Goal: Find specific page/section: Find specific page/section

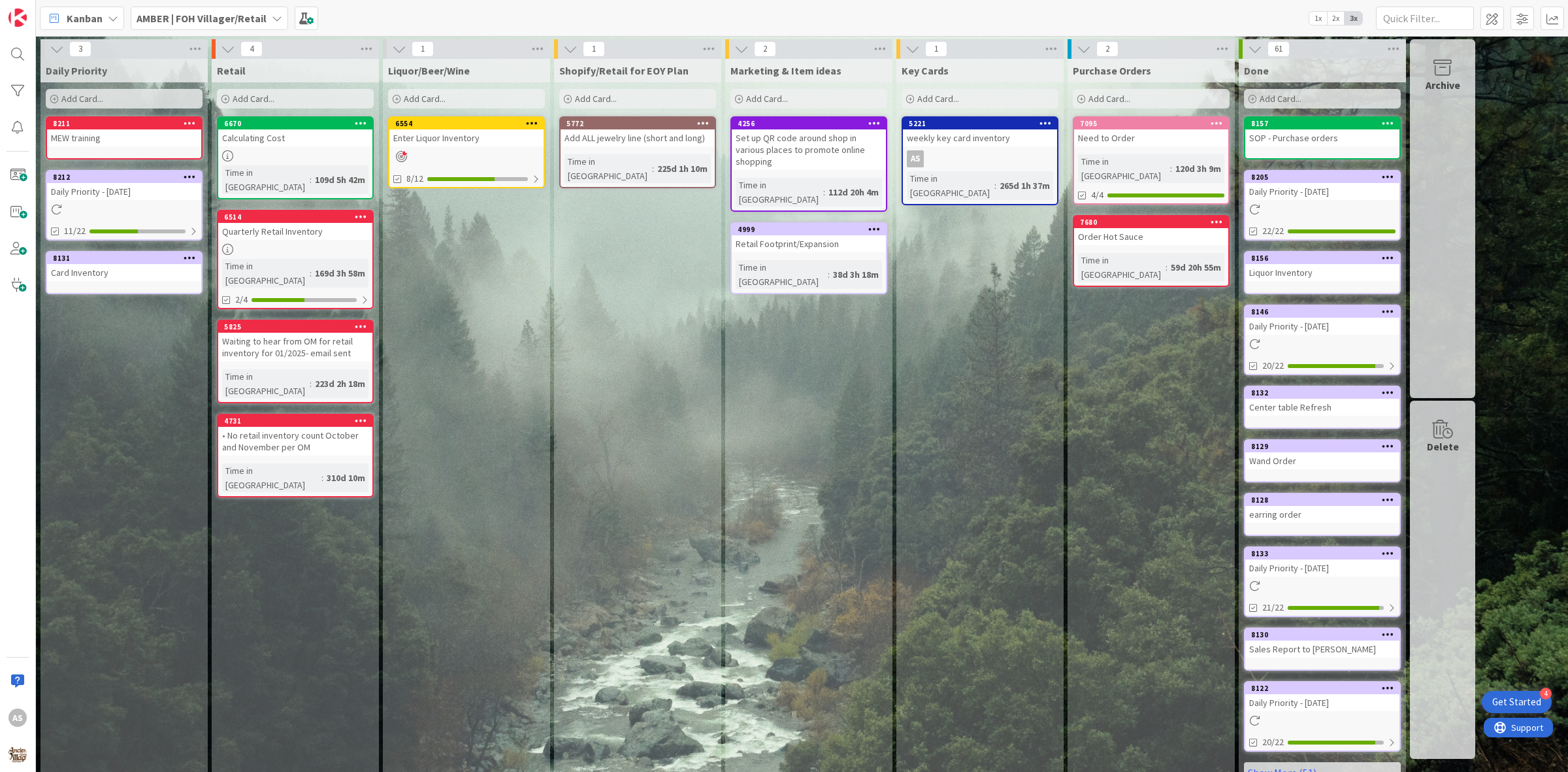
click at [665, 318] on div "Shopify/Retail for EOY Plan Add Card... 5772 Add ALL jewelry line (short and lo…" at bounding box center [638, 426] width 168 height 734
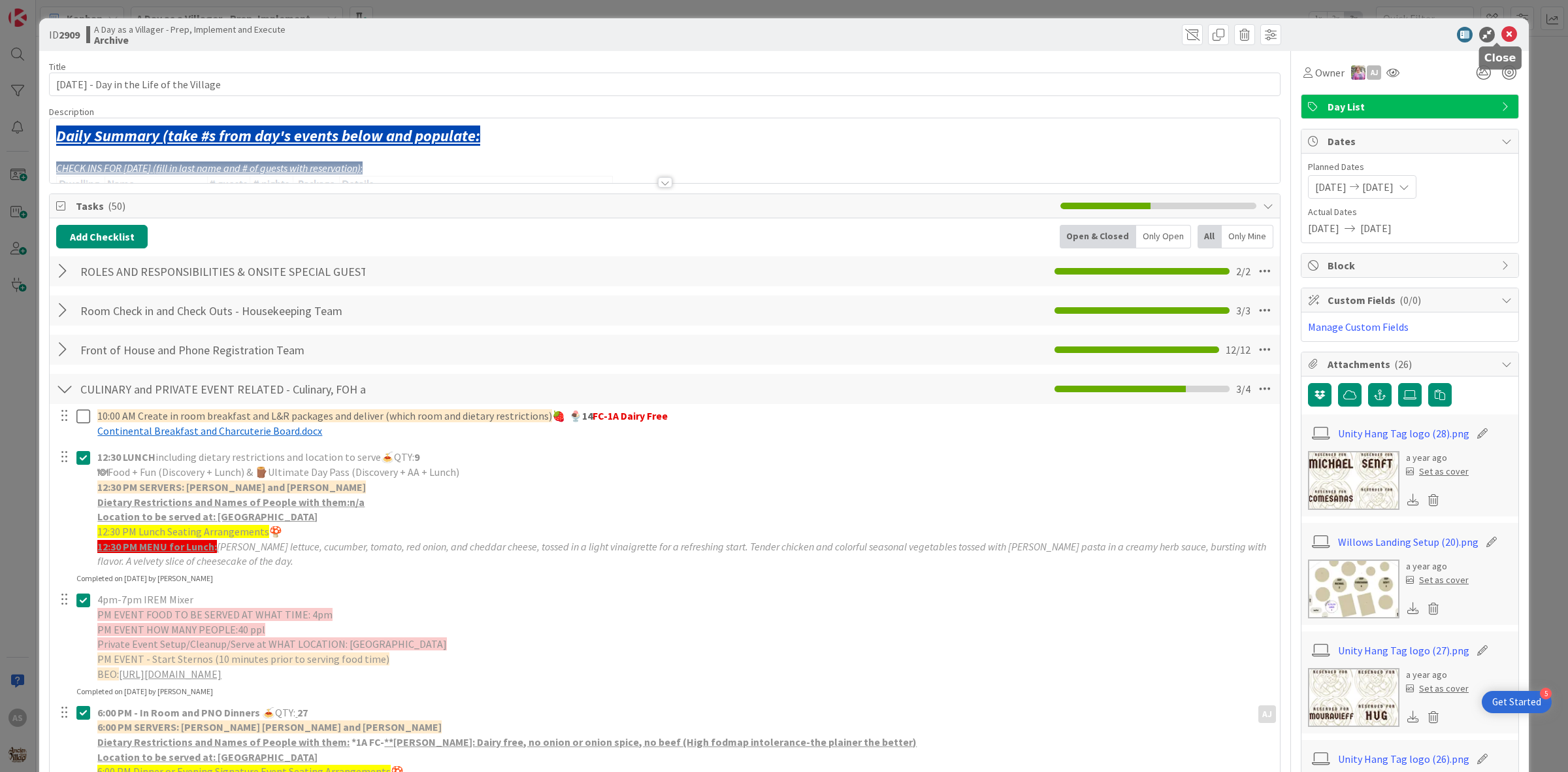
click at [1501, 27] on icon at bounding box center [1509, 34] width 16 height 16
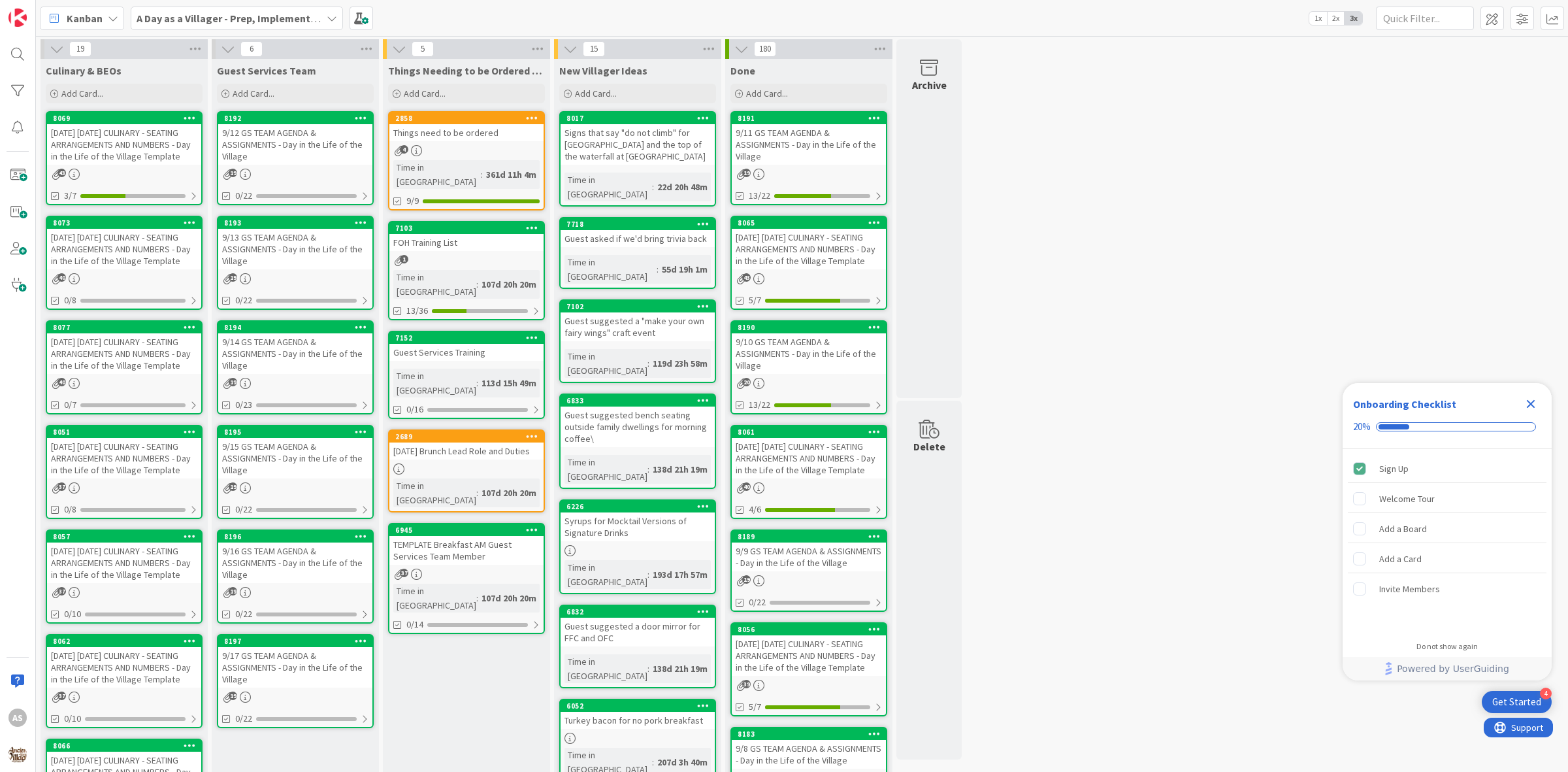
click at [99, 145] on div "[DATE] [DATE] CULINARY - SEATING ARRANGEMENTS AND NUMBERS - Day in the Life of …" at bounding box center [124, 144] width 155 height 41
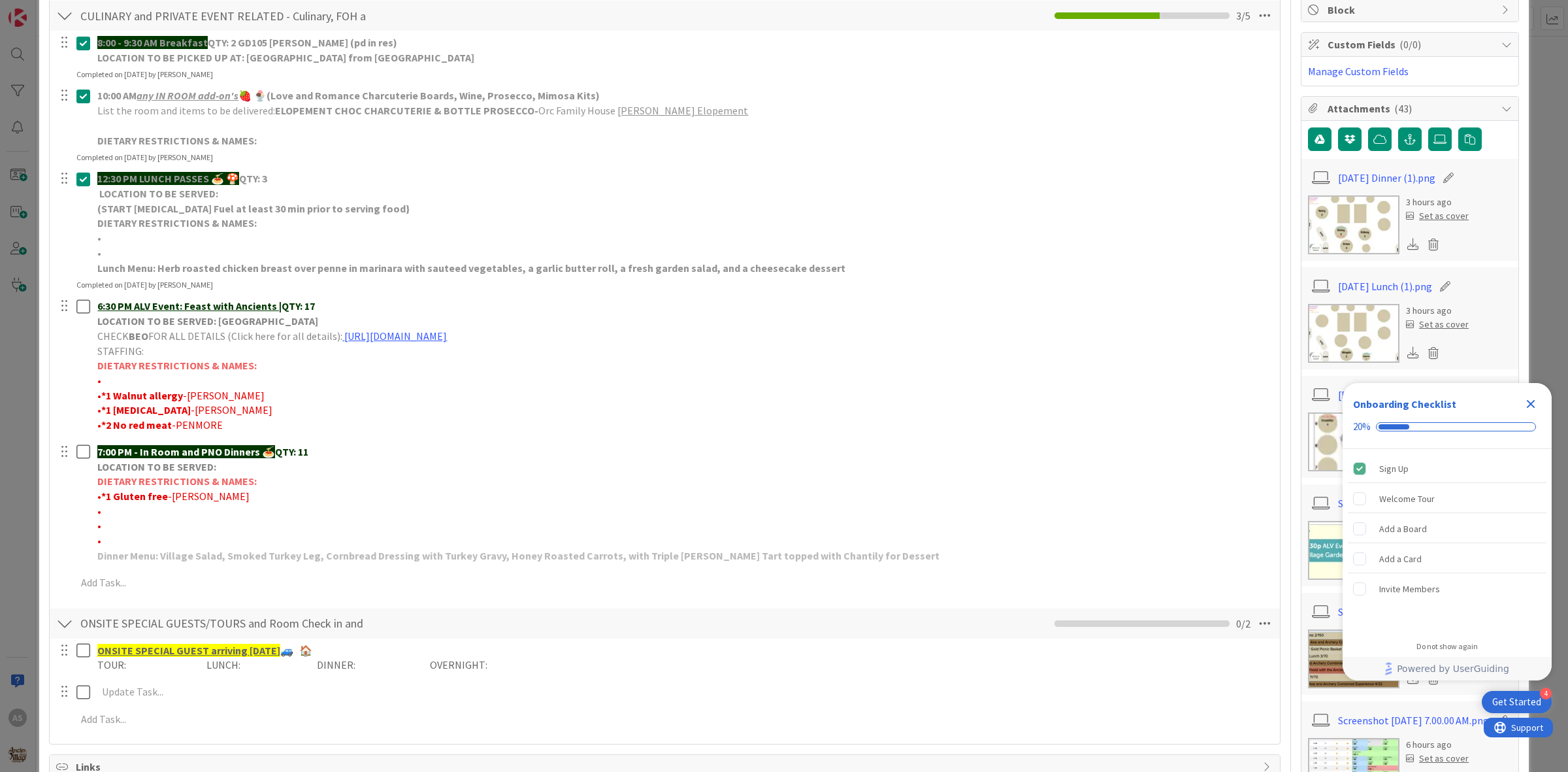
scroll to position [327, 0]
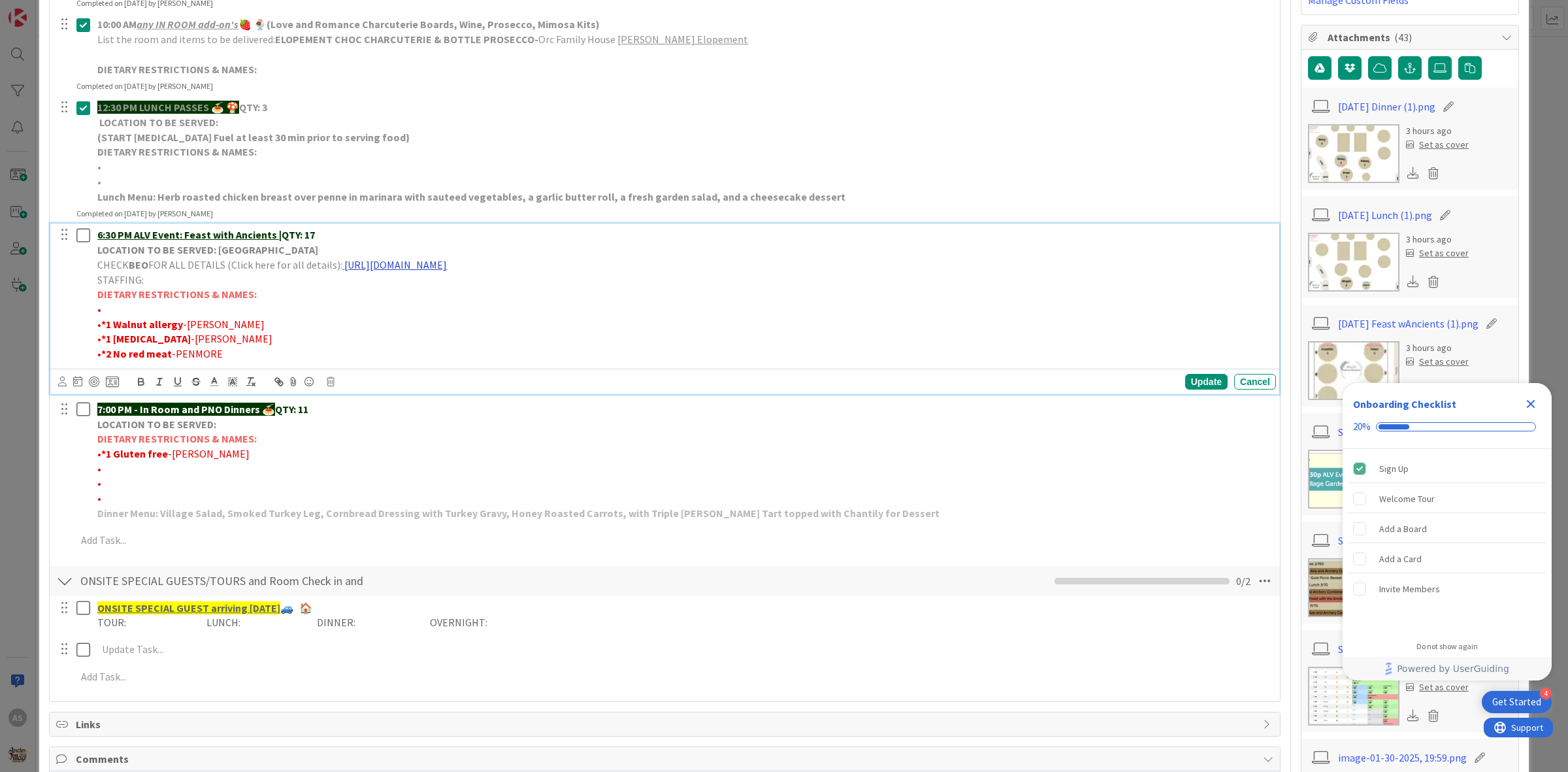
click at [404, 268] on link "[URL][DOMAIN_NAME]" at bounding box center [395, 265] width 103 height 13
click at [479, 292] on link "[URL][DOMAIN_NAME]" at bounding box center [499, 290] width 90 height 17
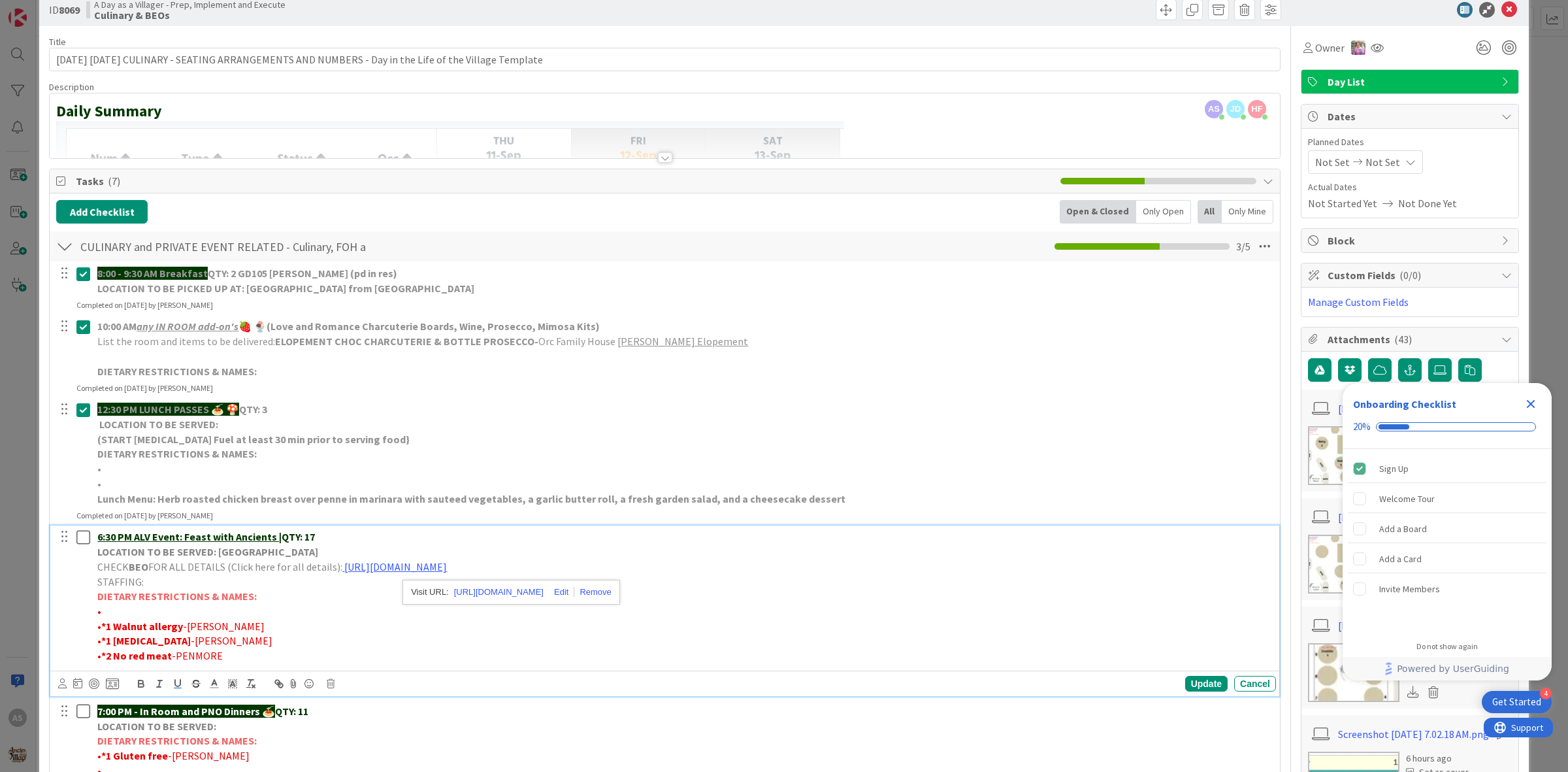
scroll to position [0, 0]
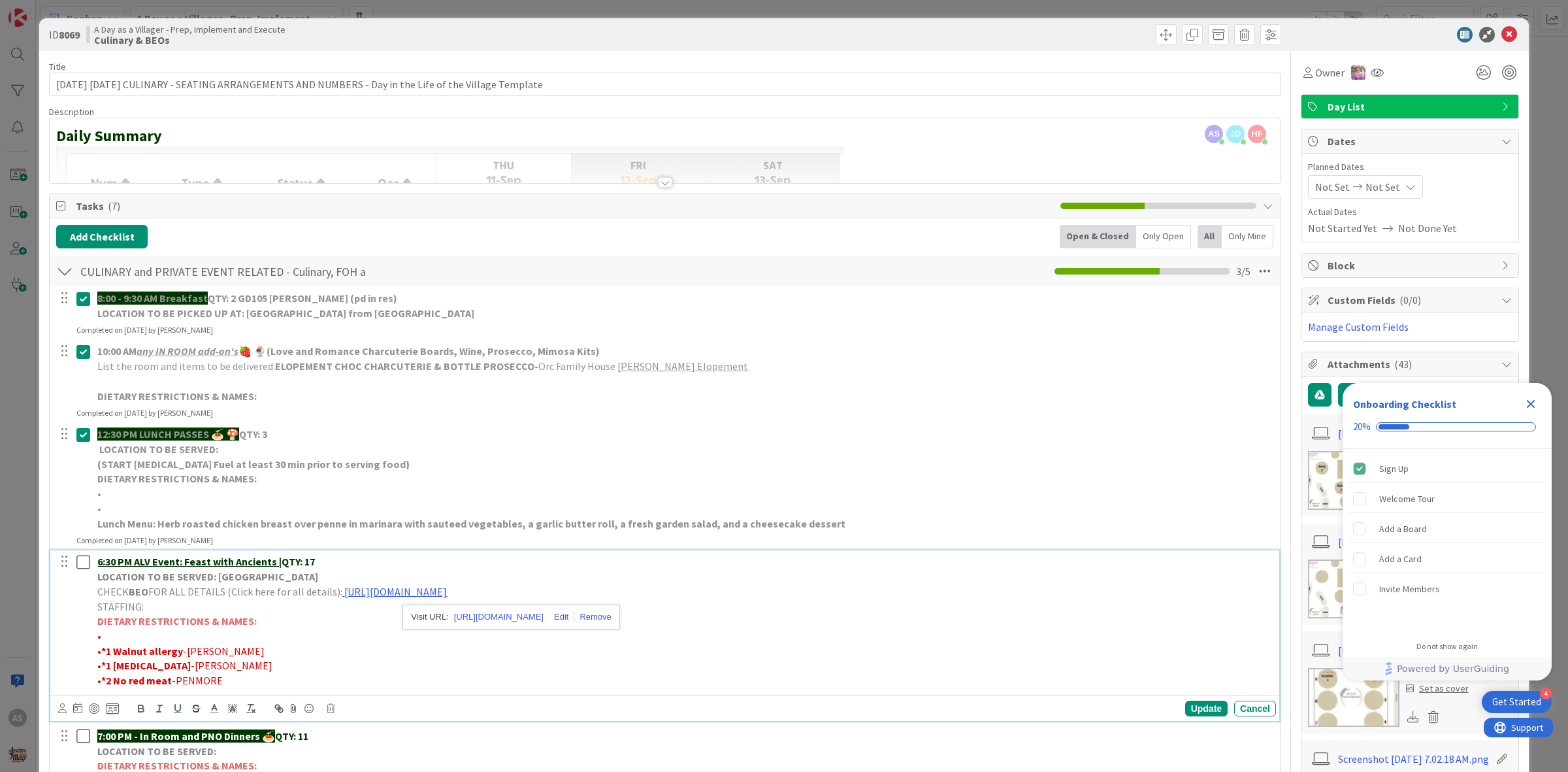
click at [1532, 405] on icon "Close Checklist" at bounding box center [1531, 404] width 8 height 8
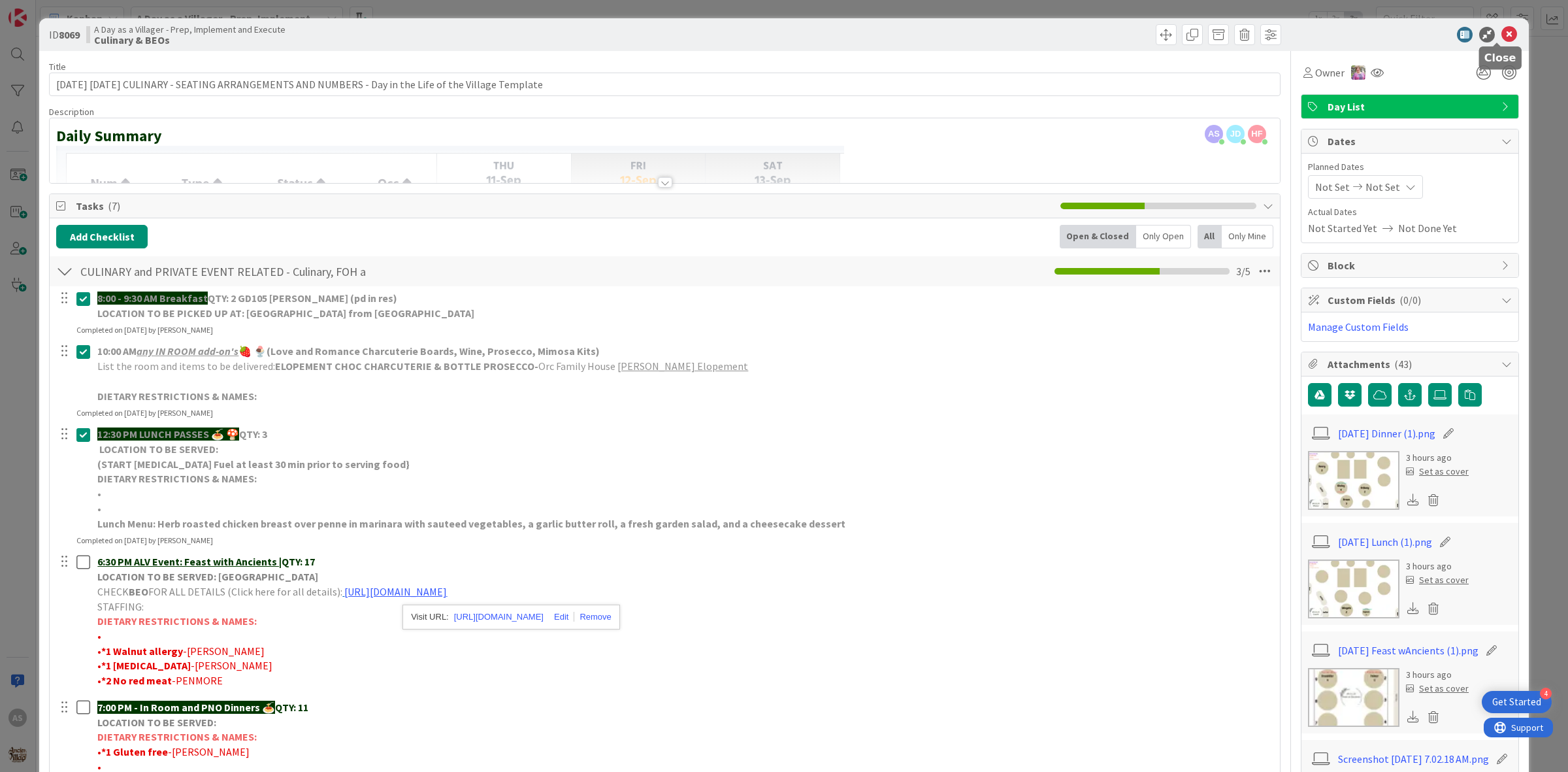
click at [1501, 37] on icon at bounding box center [1509, 34] width 16 height 16
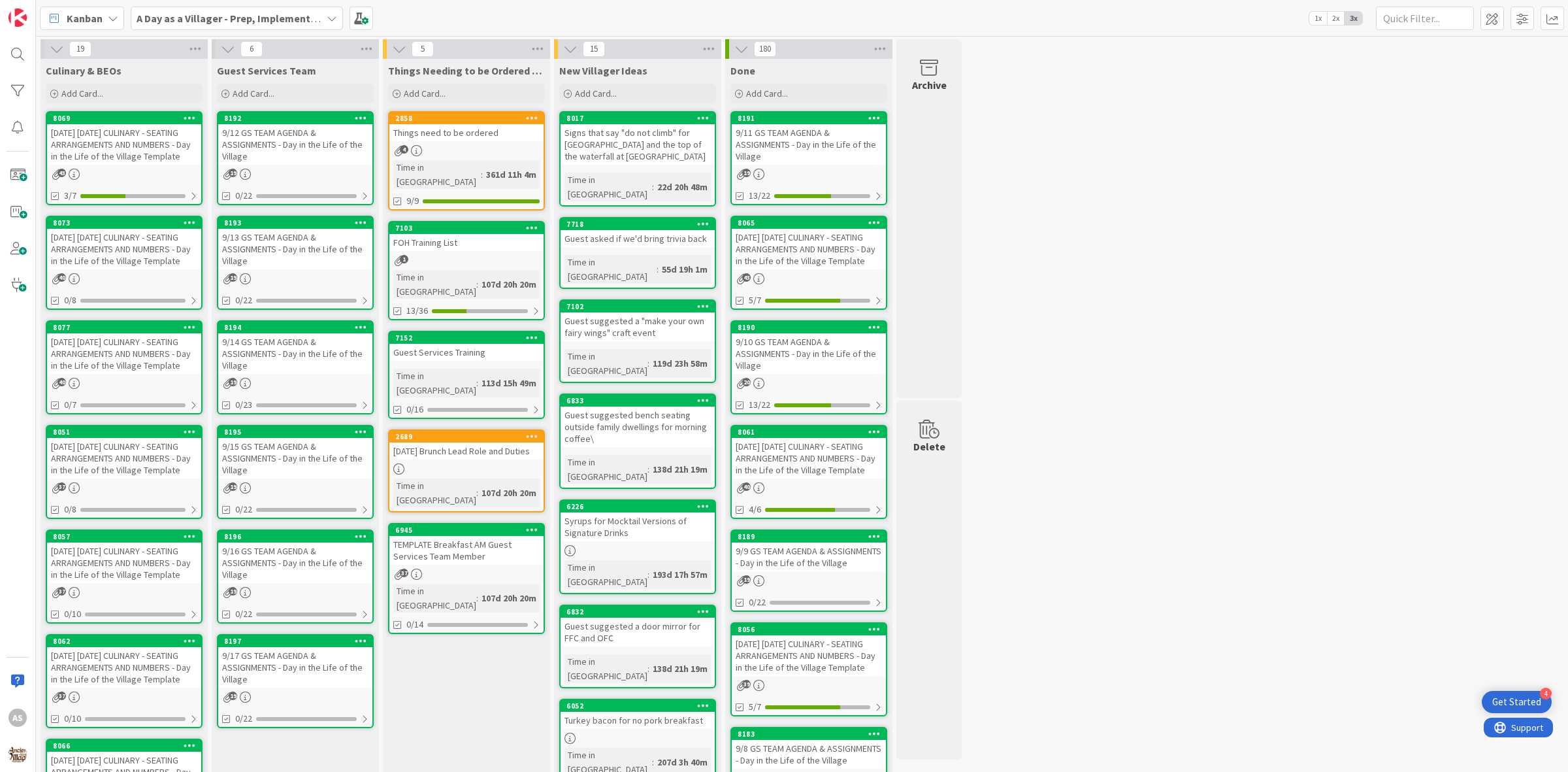
click at [314, 132] on div "9/12 GS TEAM AGENDA & ASSIGNMENTS - Day in the Life of the Village" at bounding box center [295, 144] width 155 height 41
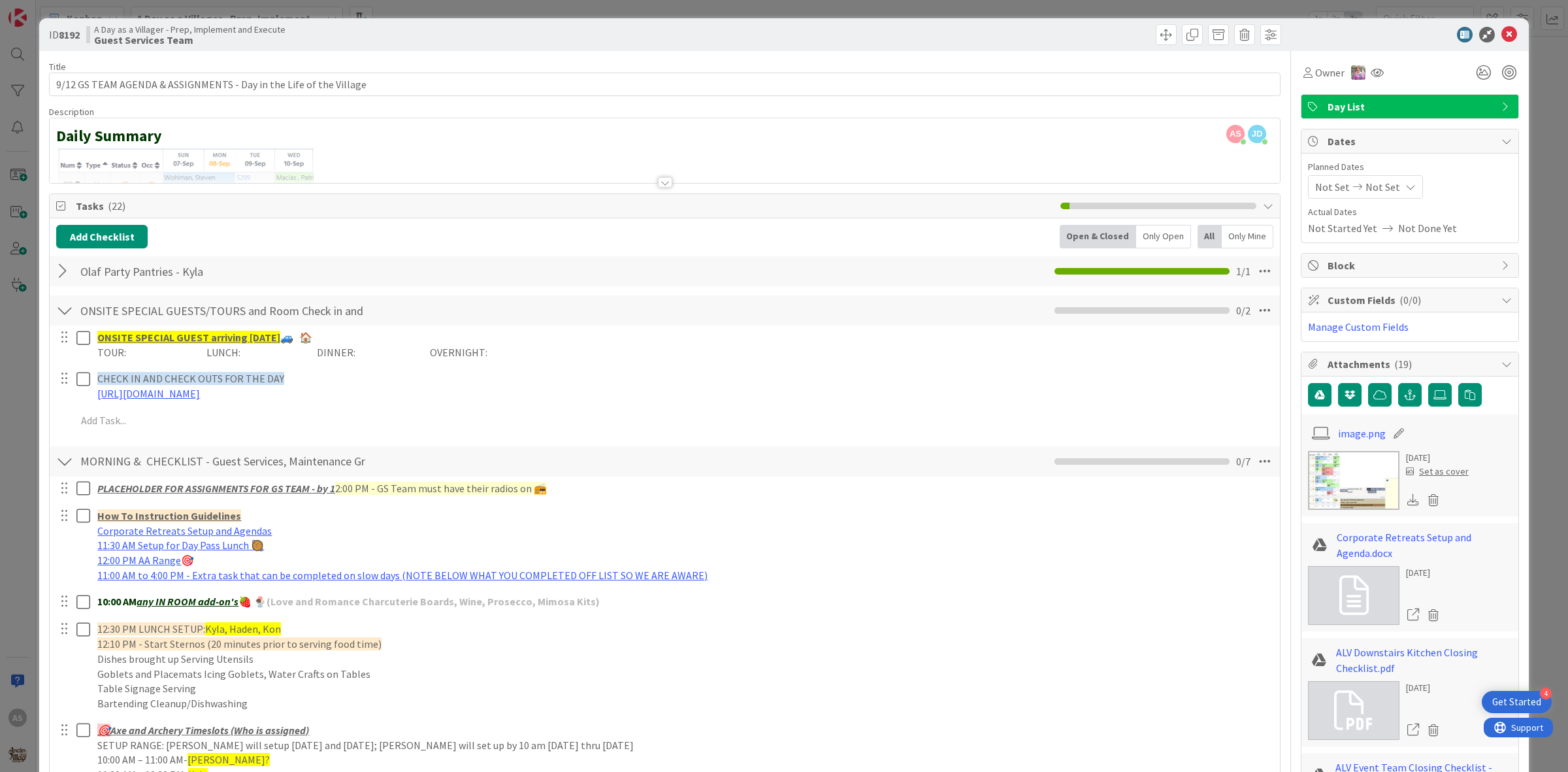
click at [61, 276] on div at bounding box center [65, 270] width 17 height 23
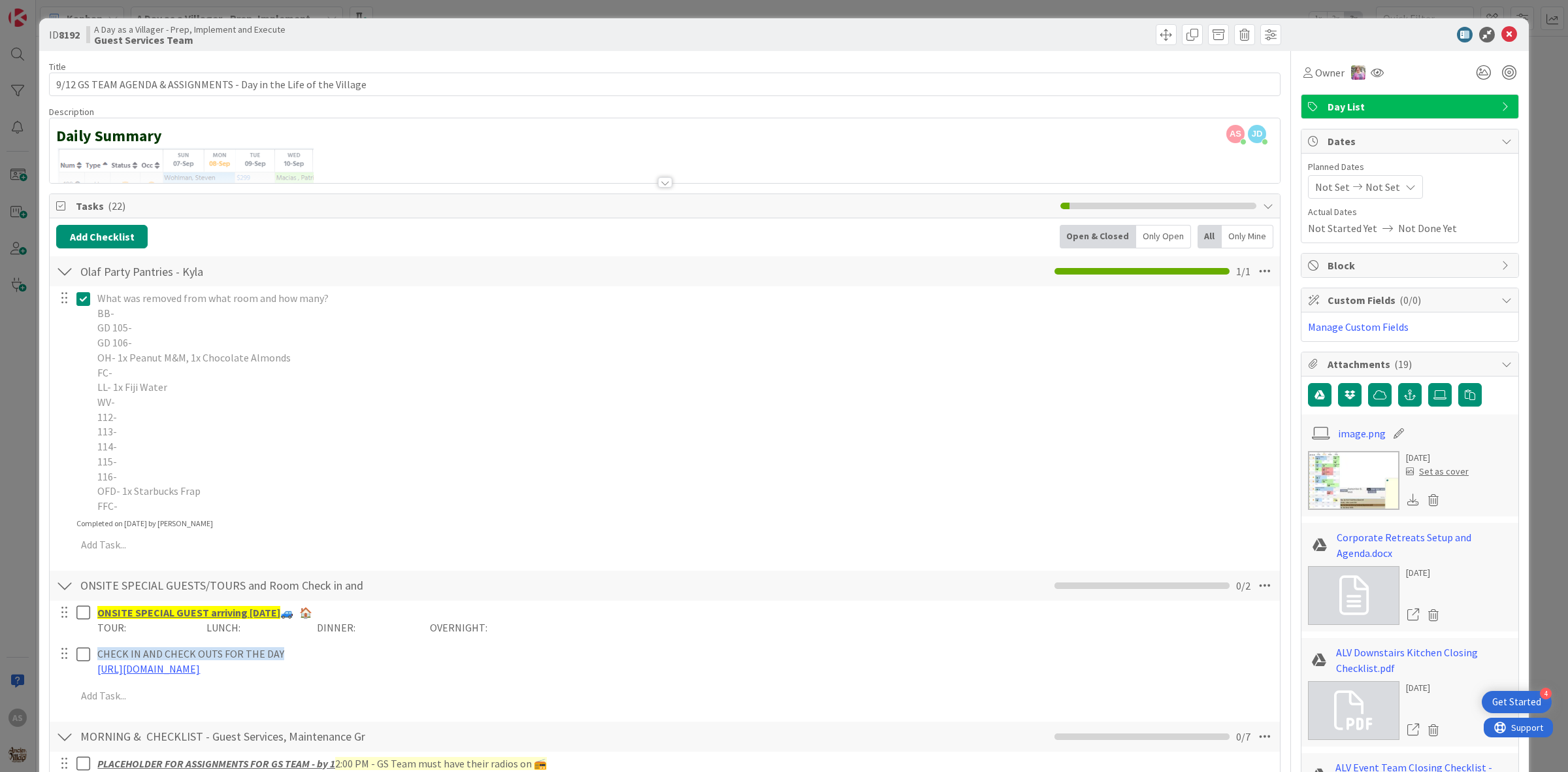
click at [79, 297] on icon at bounding box center [83, 298] width 14 height 16
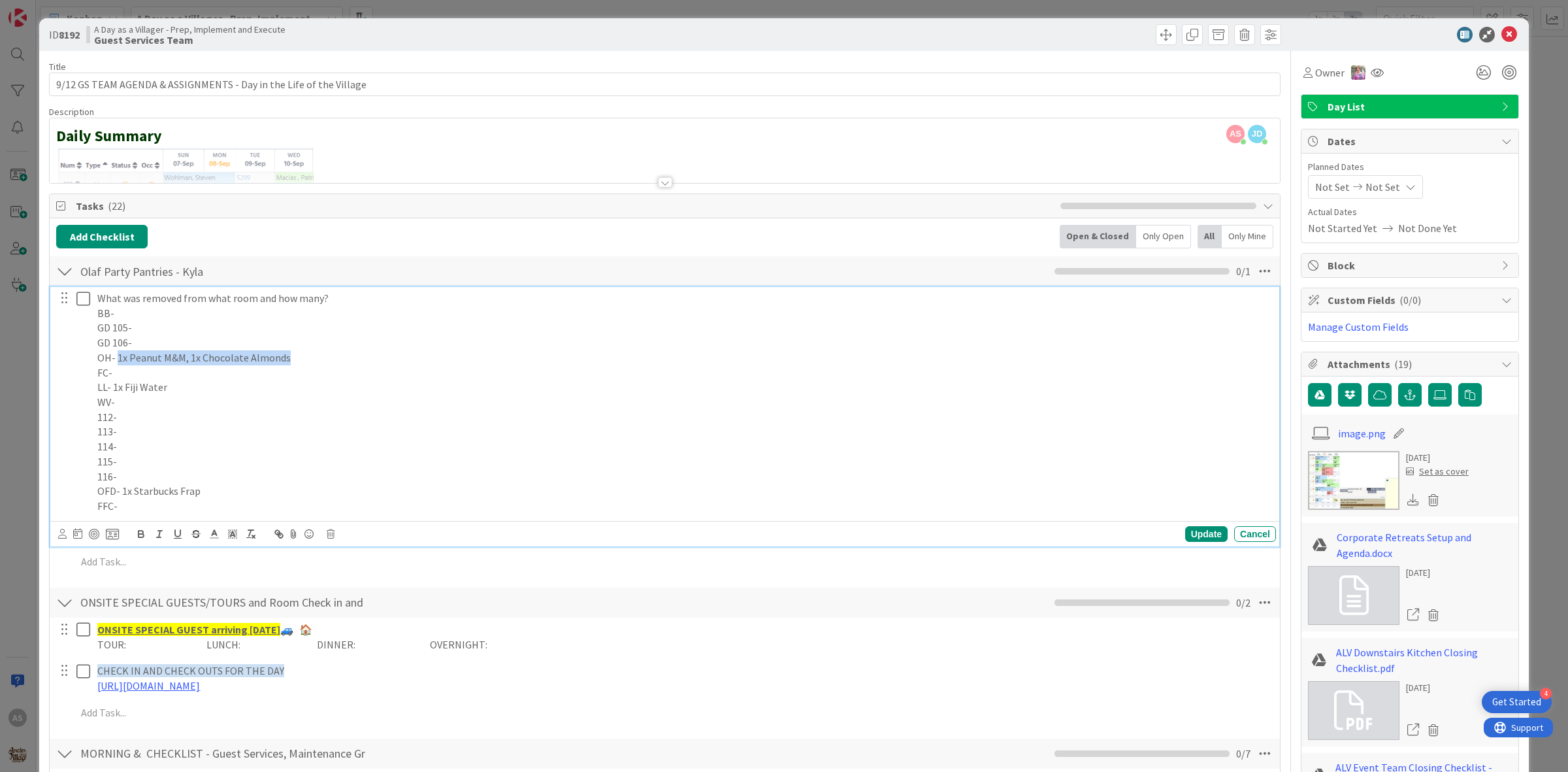
drag, startPoint x: 299, startPoint y: 358, endPoint x: 118, endPoint y: 359, distance: 181.0
click at [118, 359] on p "OH- 1x Peanut M&M, 1x Chocolate Almonds" at bounding box center [684, 357] width 1174 height 15
copy p "1x Peanut M&M, 1x Chocolate Almonds"
drag, startPoint x: 205, startPoint y: 492, endPoint x: 123, endPoint y: 495, distance: 82.1
click at [123, 494] on p "OFD- 1x Starbucks Frap" at bounding box center [684, 491] width 1174 height 15
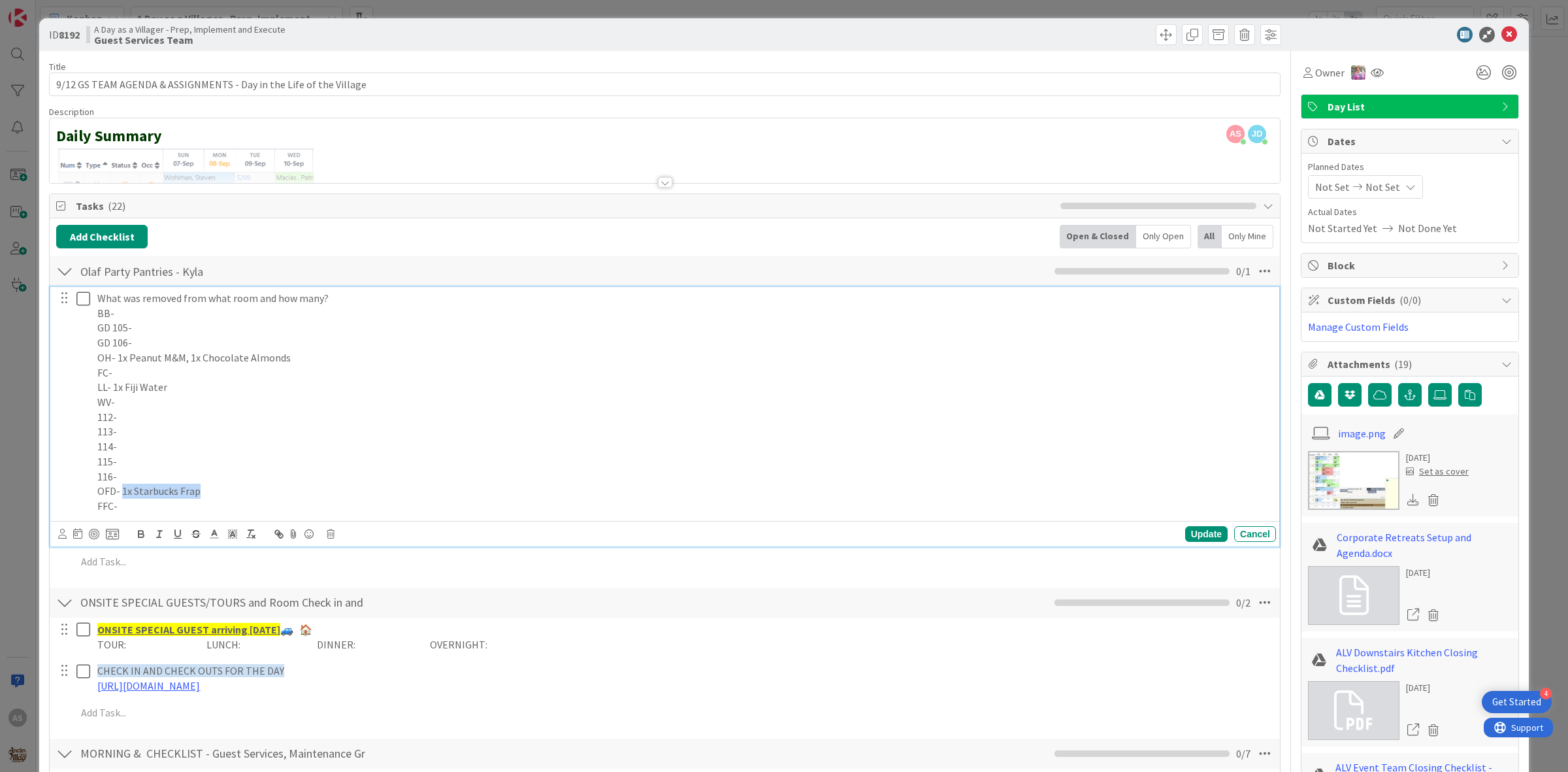
copy p "1x Starbucks Frap"
drag, startPoint x: 166, startPoint y: 395, endPoint x: 118, endPoint y: 386, distance: 48.8
click at [118, 386] on div "What was removed from what room and how many? BB- GD 105- GD 106- OH- 1x Peanut…" at bounding box center [684, 402] width 1184 height 230
click at [116, 389] on p "LL- 1x Fiji Water" at bounding box center [684, 387] width 1174 height 15
drag, startPoint x: 172, startPoint y: 387, endPoint x: 115, endPoint y: 386, distance: 57.0
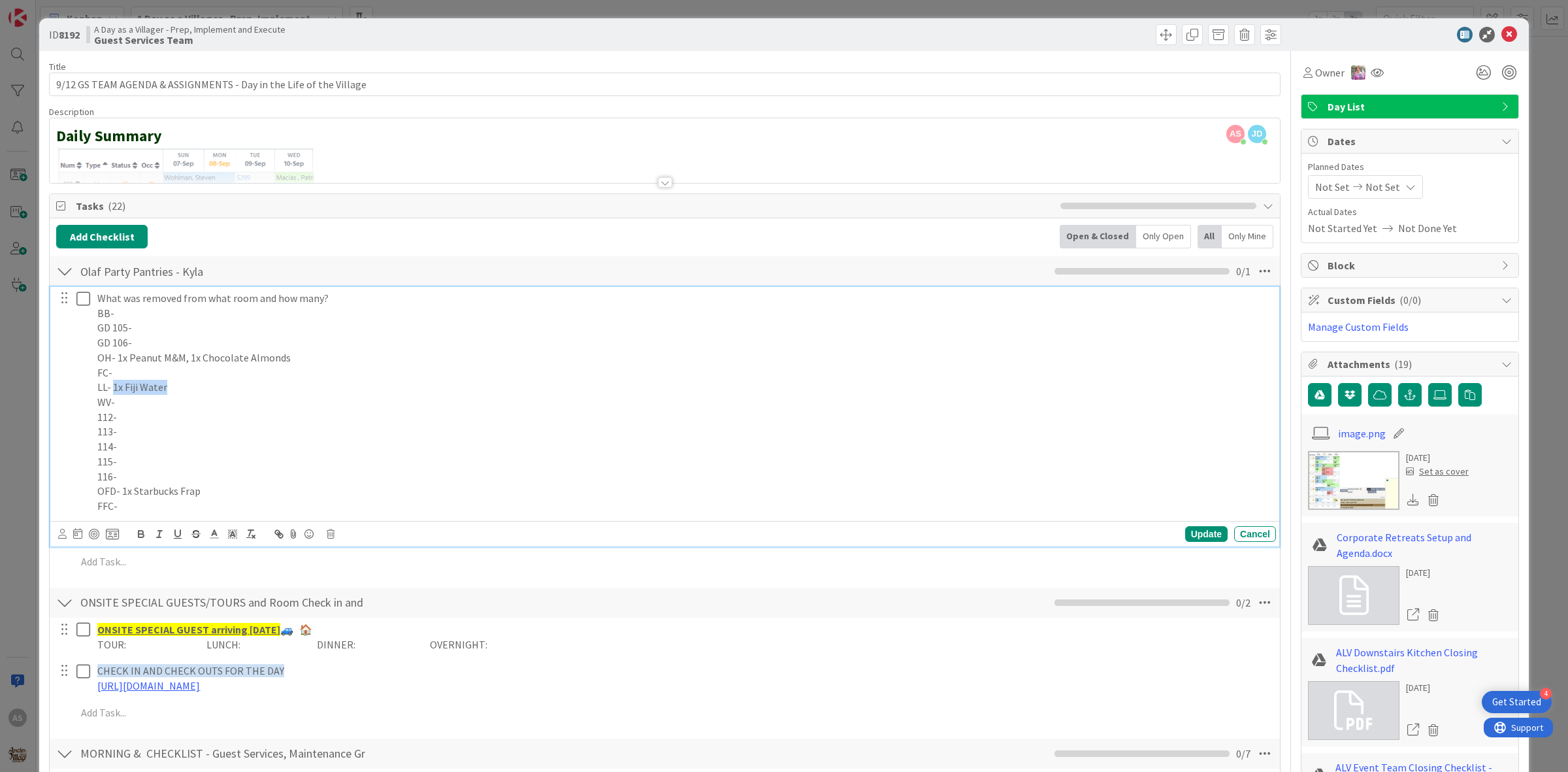
click at [115, 386] on p "LL- 1x Fiji Water" at bounding box center [684, 387] width 1174 height 15
copy p "1x Fiji Water"
click at [81, 301] on icon at bounding box center [83, 298] width 14 height 16
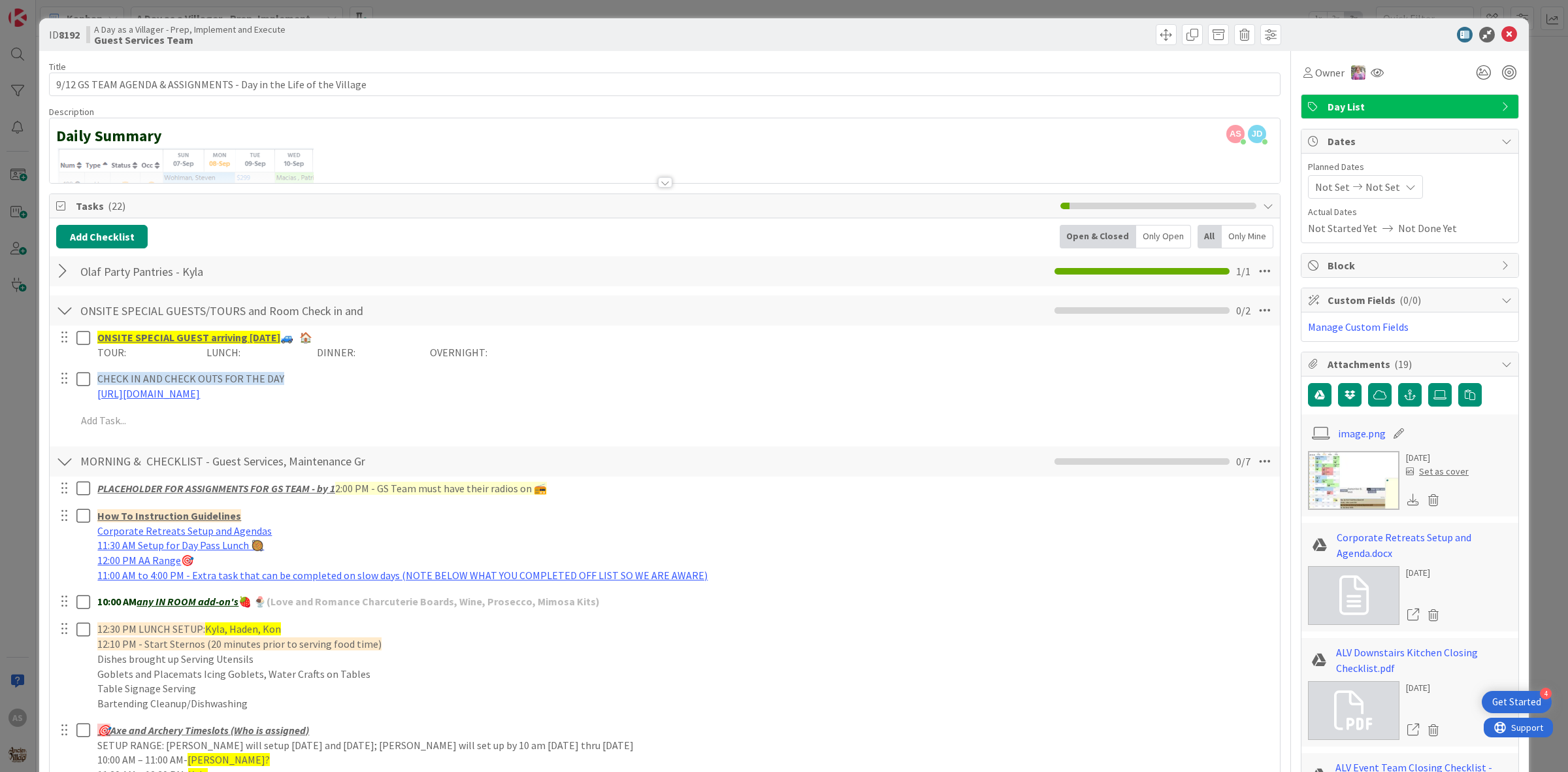
click at [62, 277] on div at bounding box center [65, 270] width 17 height 23
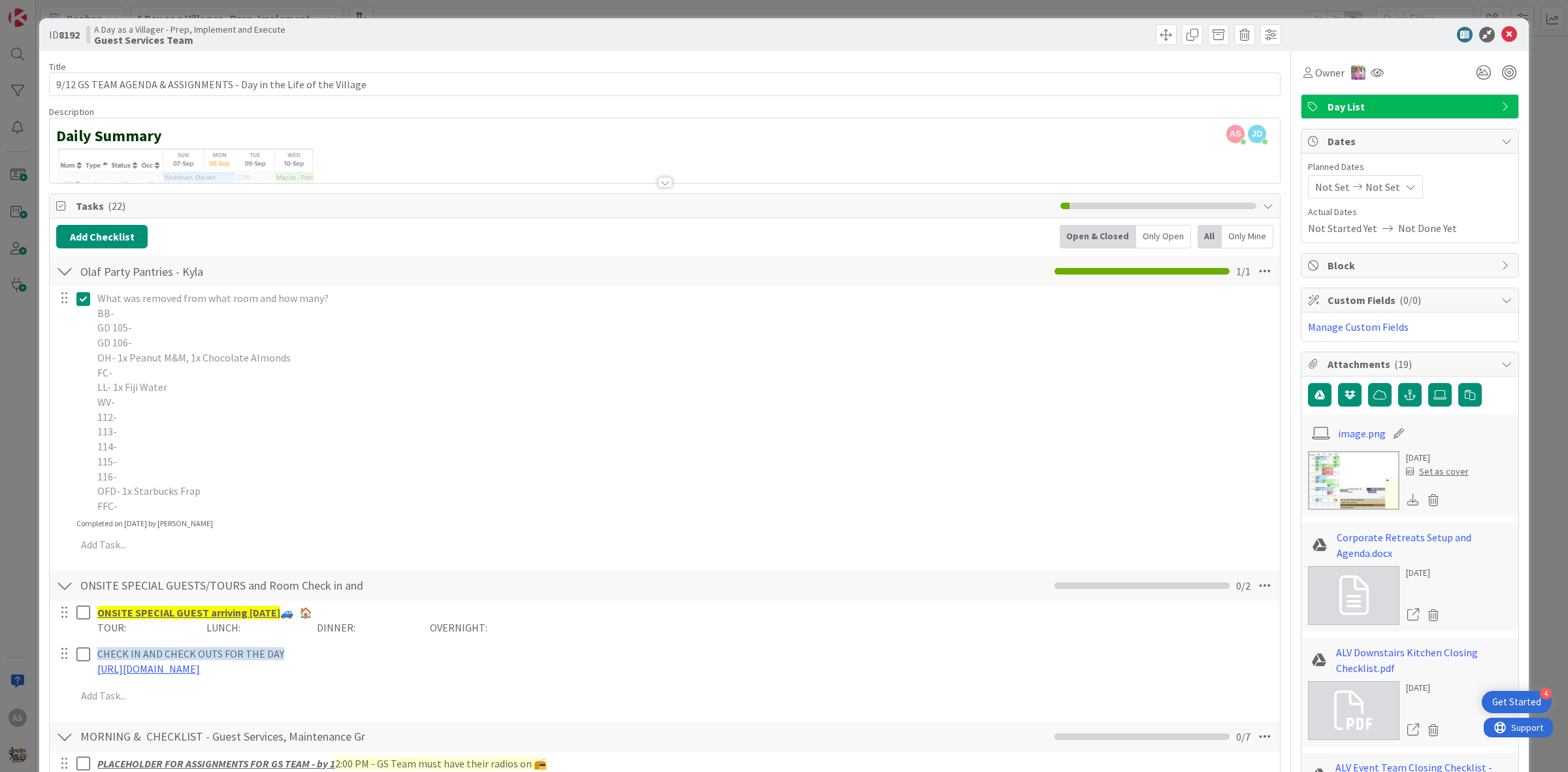
click at [62, 277] on div at bounding box center [65, 270] width 17 height 23
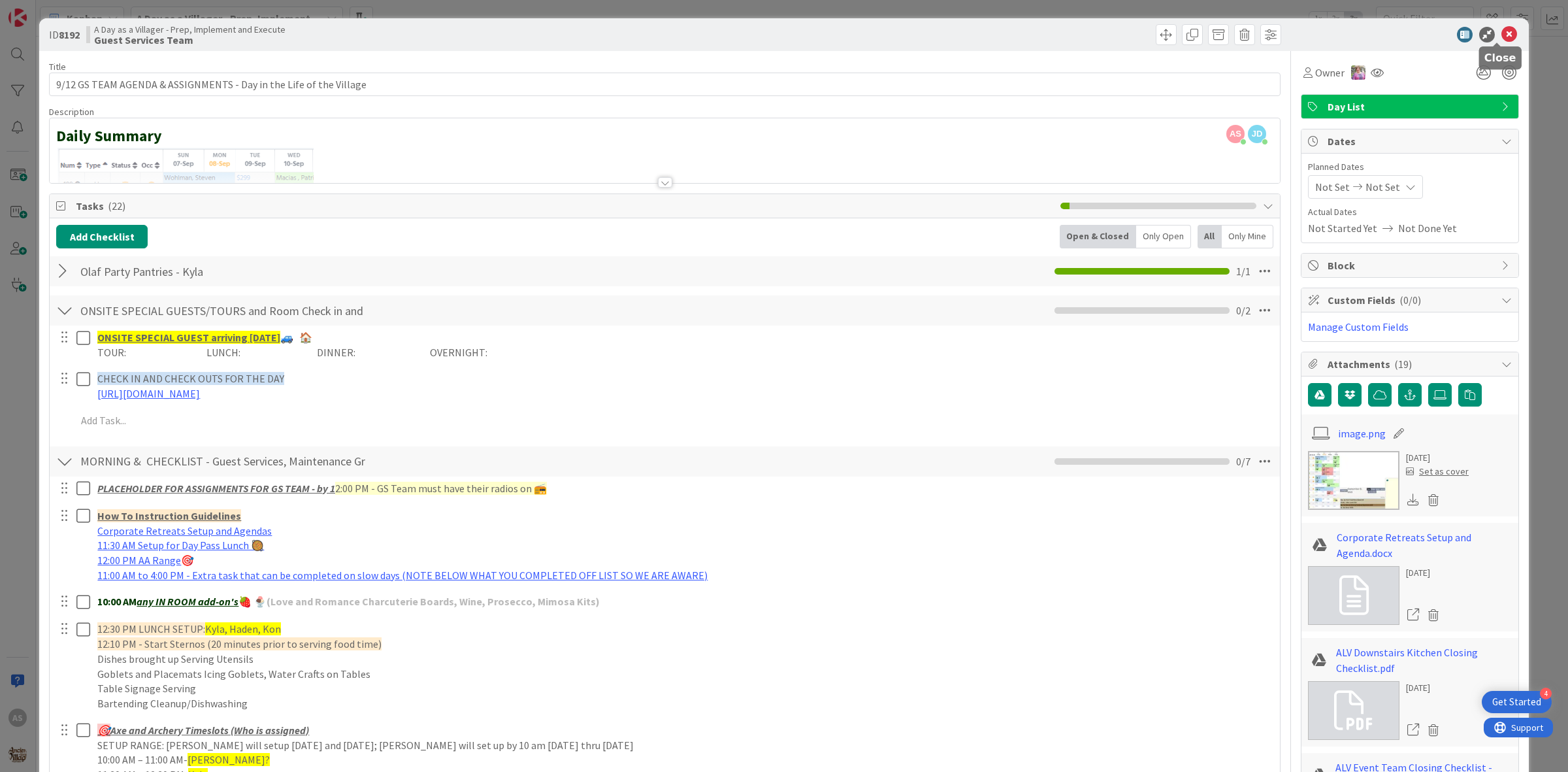
drag, startPoint x: 1499, startPoint y: 30, endPoint x: 1459, endPoint y: 44, distance: 42.4
click at [1501, 30] on icon at bounding box center [1509, 34] width 16 height 16
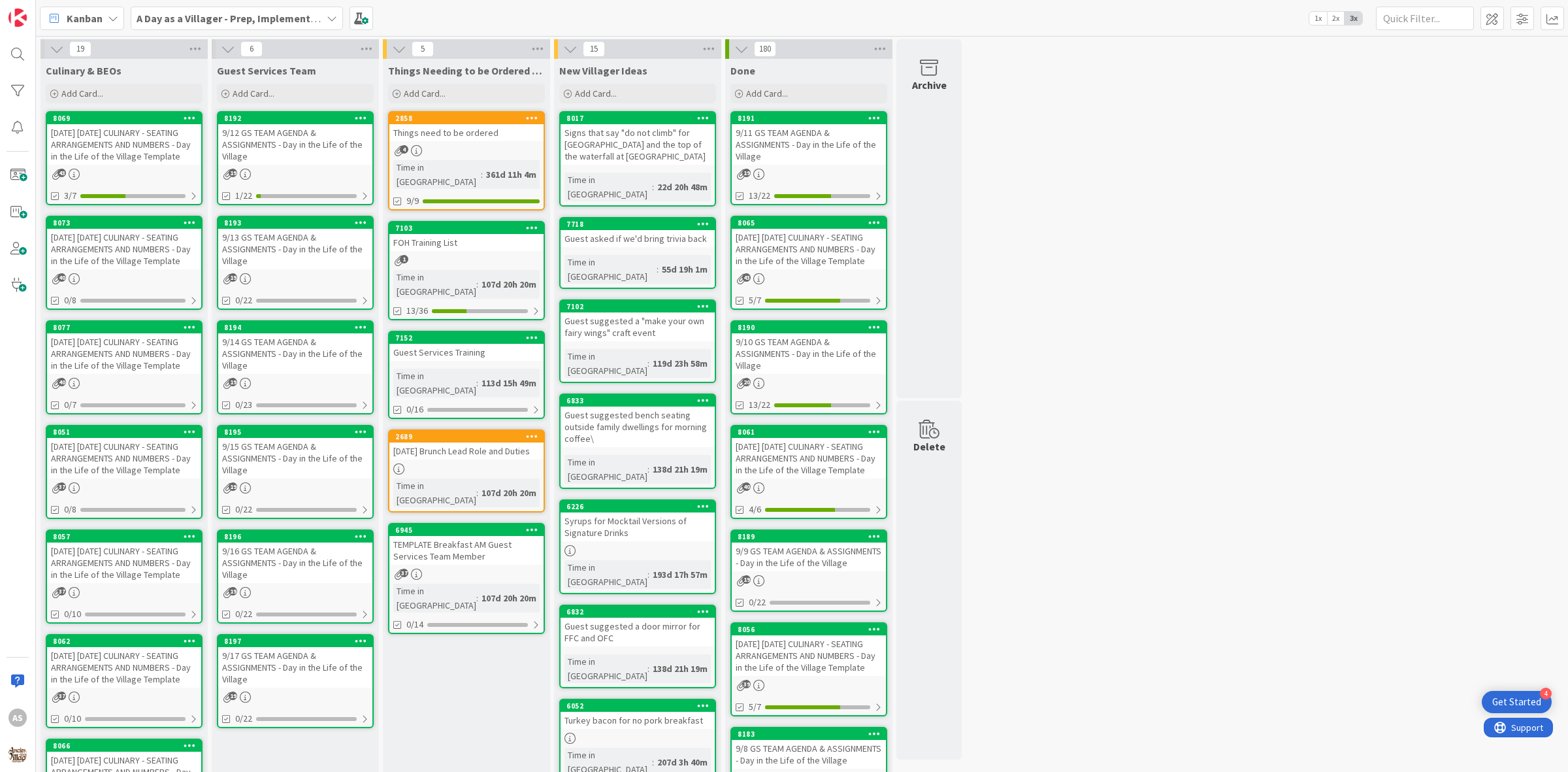
click at [115, 156] on div "[DATE] [DATE] CULINARY - SEATING ARRANGEMENTS AND NUMBERS - Day in the Life of …" at bounding box center [124, 144] width 155 height 41
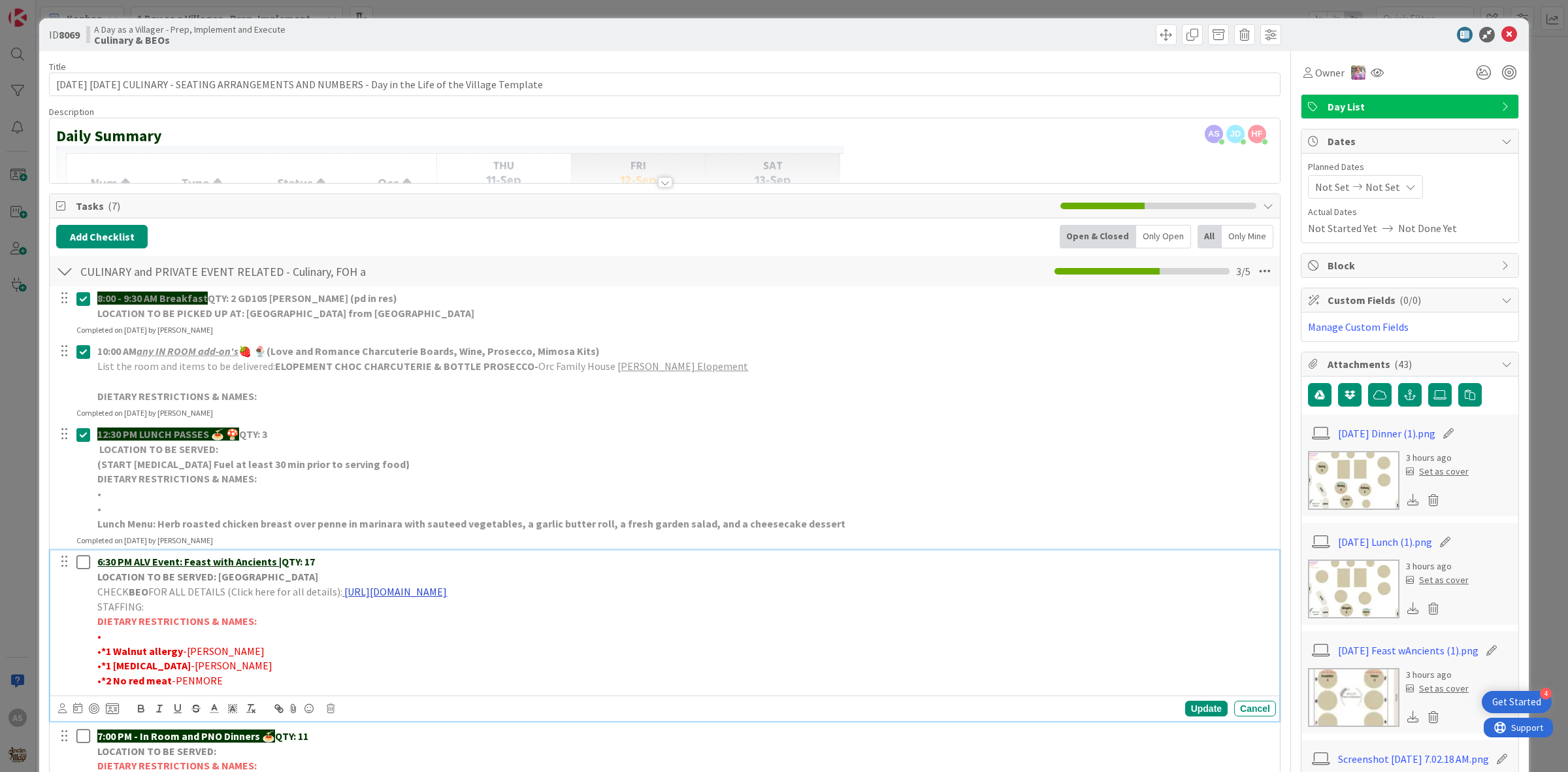
click at [431, 595] on link "[URL][DOMAIN_NAME]" at bounding box center [395, 591] width 103 height 13
click at [513, 615] on link "[URL][DOMAIN_NAME]" at bounding box center [499, 616] width 90 height 17
